Goal: Find specific page/section: Find specific page/section

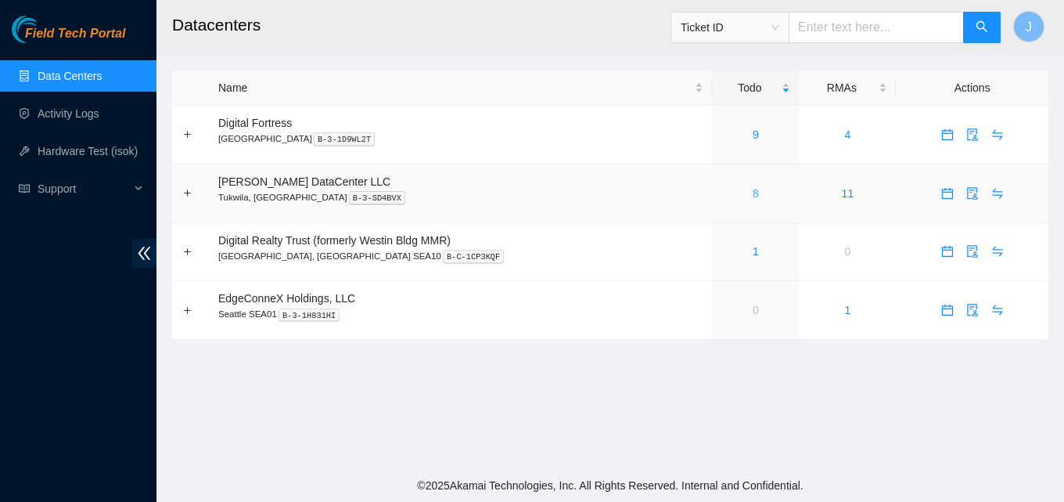
click at [753, 191] on link "8" at bounding box center [756, 193] width 6 height 13
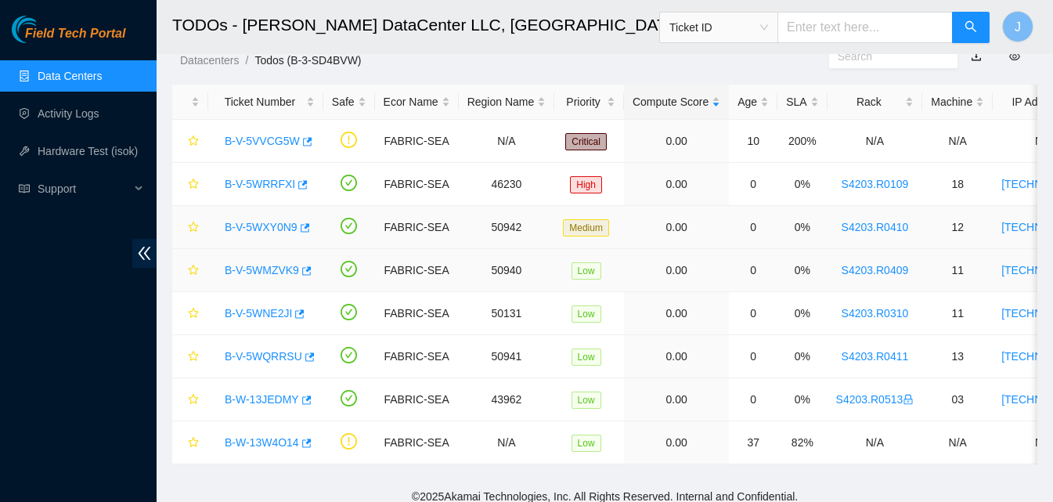
scroll to position [71, 0]
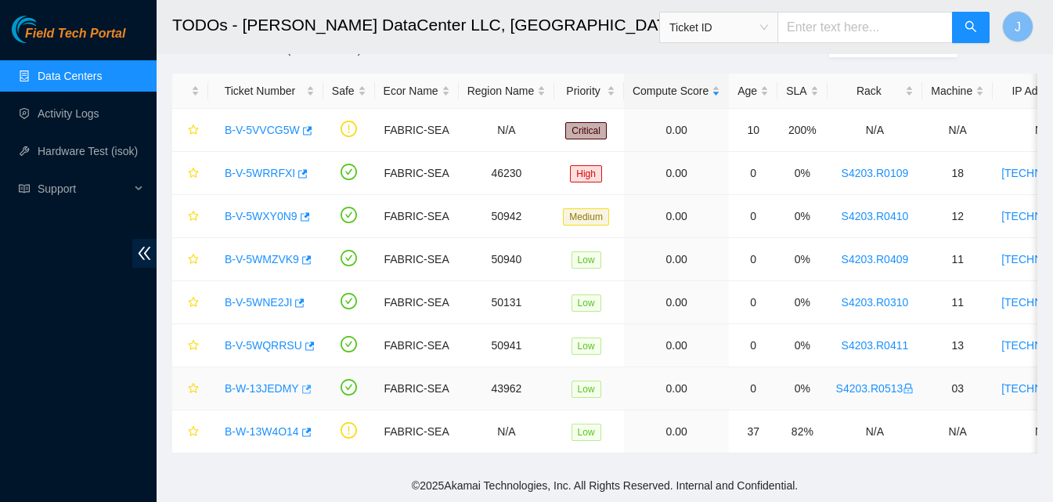
click at [306, 384] on icon "button" at bounding box center [306, 388] width 9 height 9
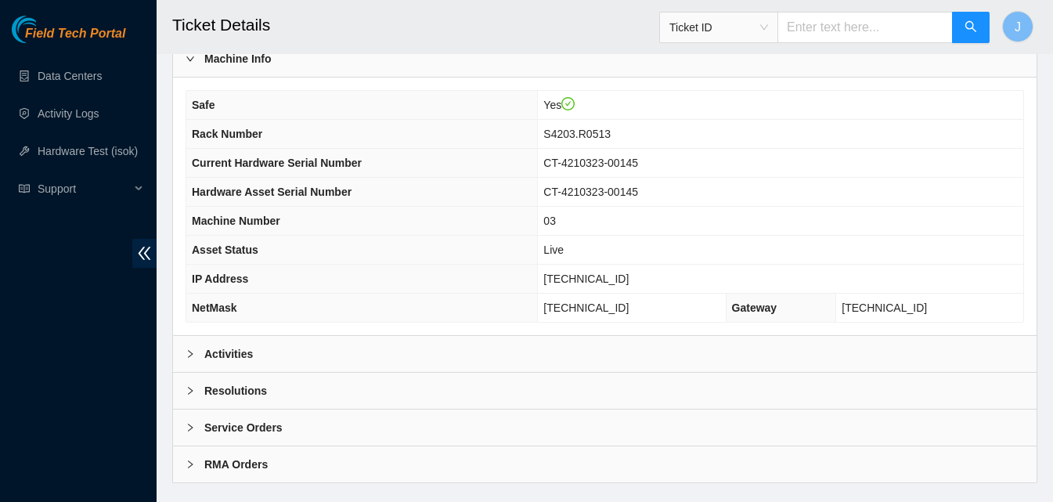
scroll to position [509, 0]
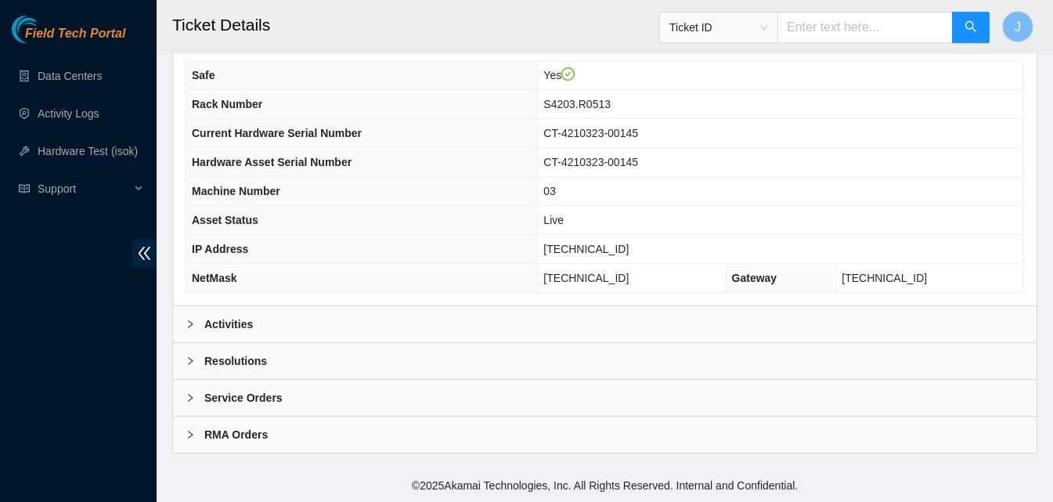
click at [768, 322] on div "Activities" at bounding box center [604, 324] width 863 height 36
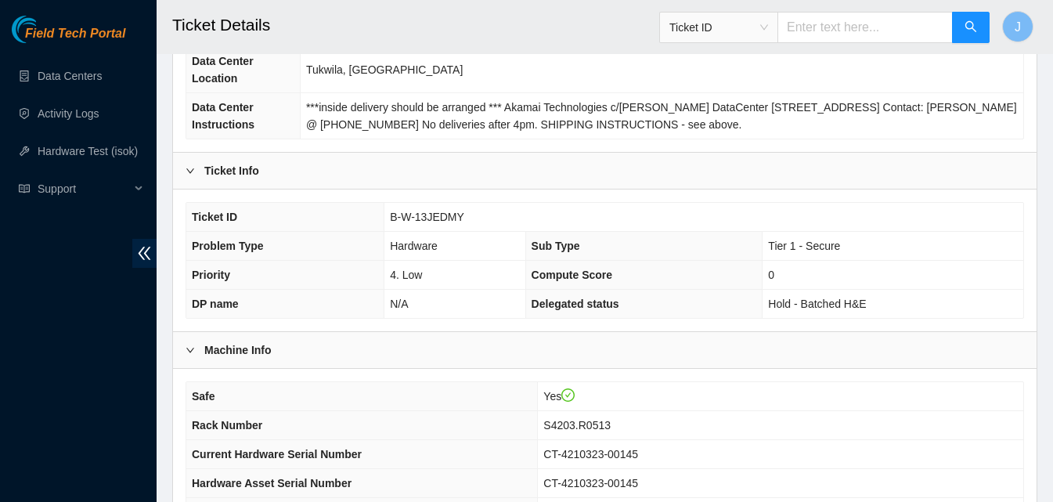
scroll to position [393, 0]
